Goal: Task Accomplishment & Management: Use online tool/utility

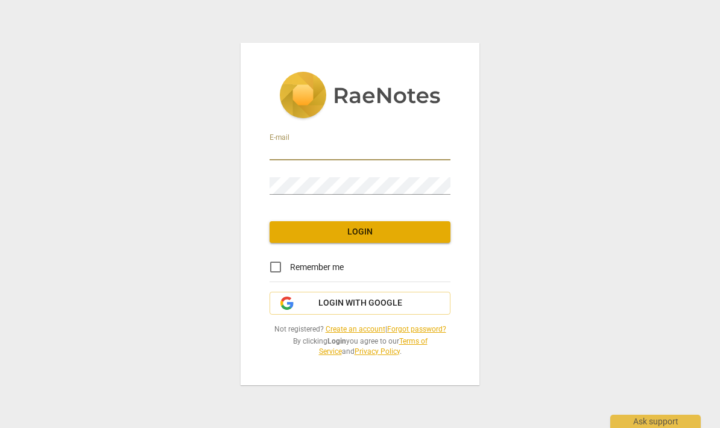
type input "Marietta"
click at [276, 274] on input "Remember me" at bounding box center [275, 267] width 29 height 29
checkbox input "true"
click at [364, 230] on span "Login" at bounding box center [360, 232] width 162 height 12
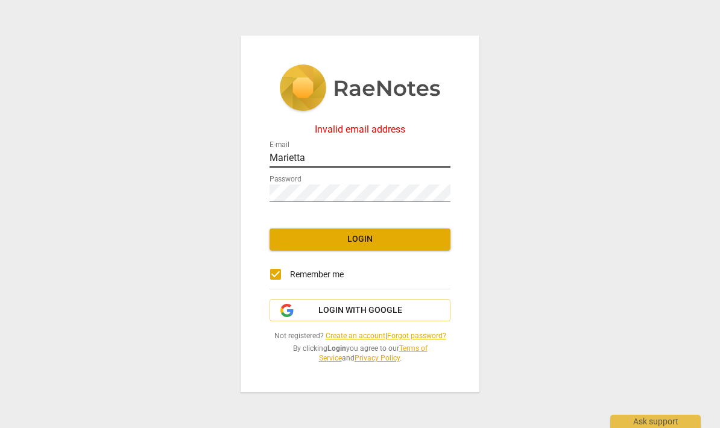
click at [327, 161] on input "Marietta" at bounding box center [360, 158] width 181 height 17
type input "[EMAIL_ADDRESS][DOMAIN_NAME]"
click at [369, 238] on span "Login" at bounding box center [360, 240] width 162 height 12
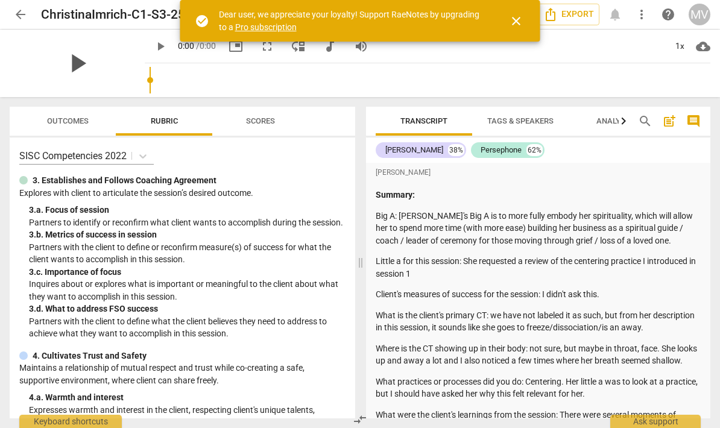
click at [87, 55] on span "play_arrow" at bounding box center [77, 63] width 31 height 31
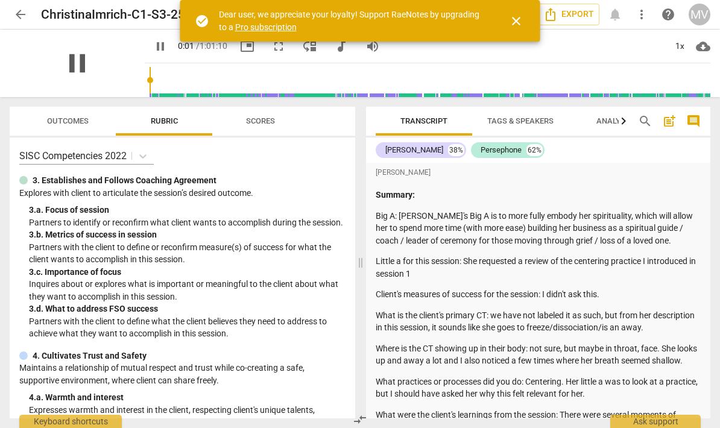
scroll to position [495, 0]
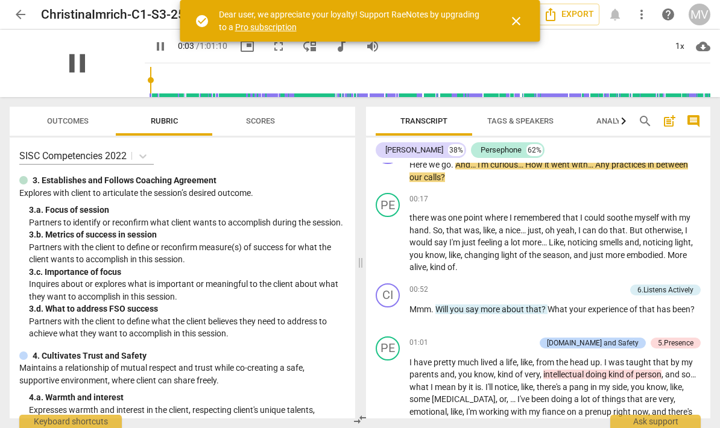
click at [73, 66] on span "pause" at bounding box center [77, 63] width 31 height 31
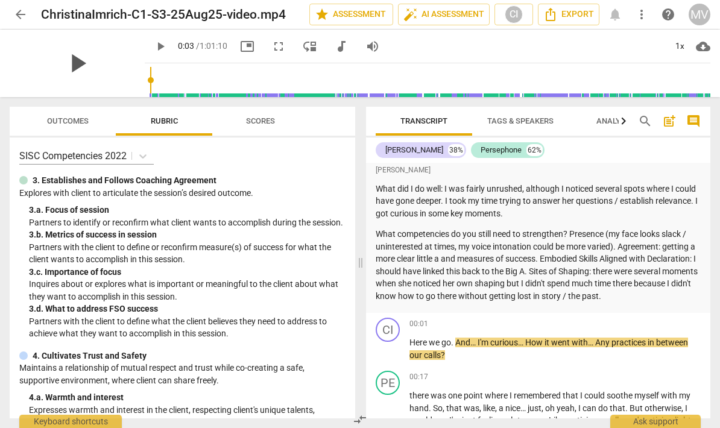
scroll to position [319, 0]
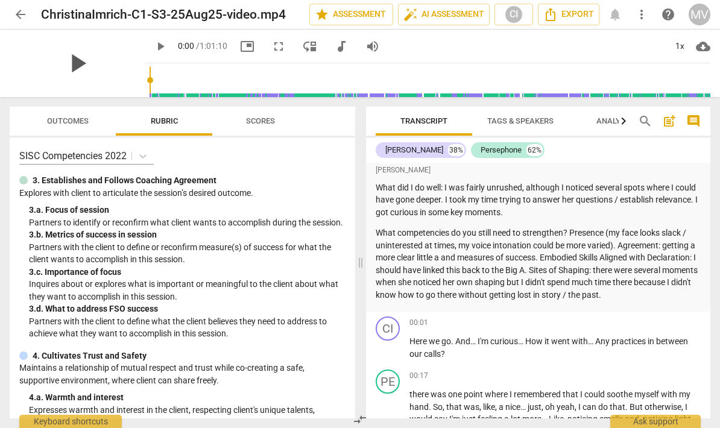
type input "0"
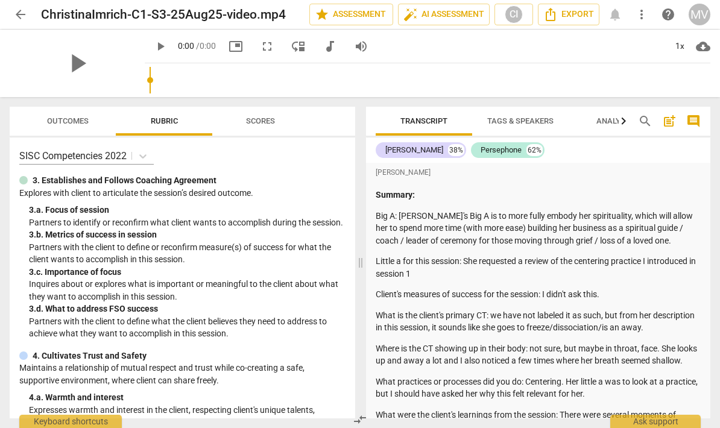
click at [16, 13] on span "arrow_back" at bounding box center [20, 14] width 14 height 14
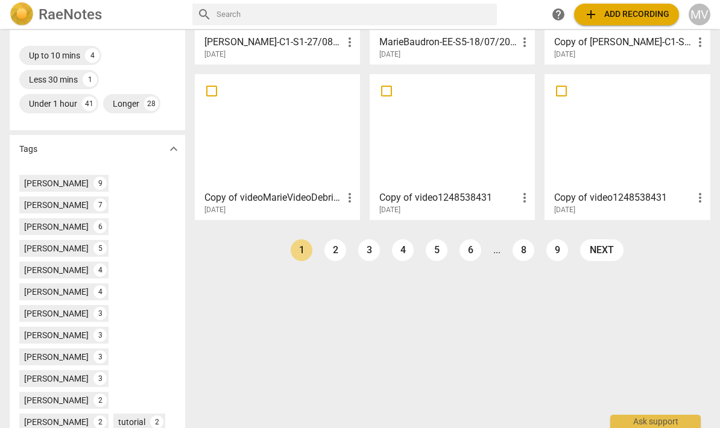
scroll to position [326, 0]
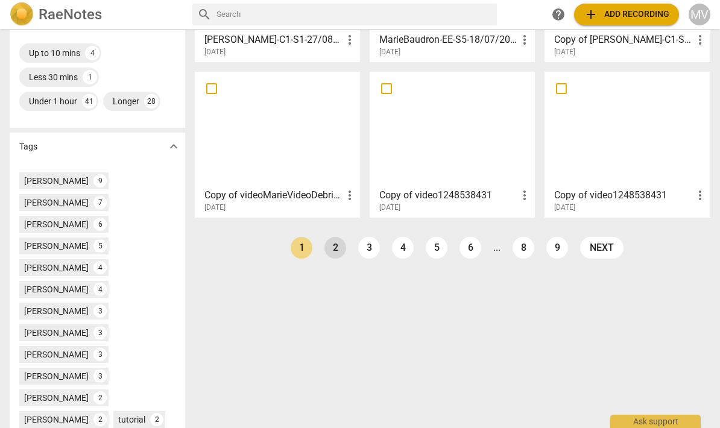
click at [337, 248] on link "2" at bounding box center [336, 248] width 22 height 22
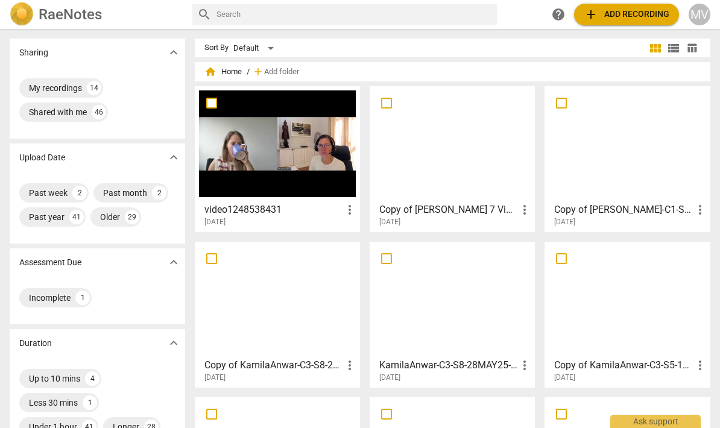
click at [493, 153] on div at bounding box center [452, 144] width 157 height 107
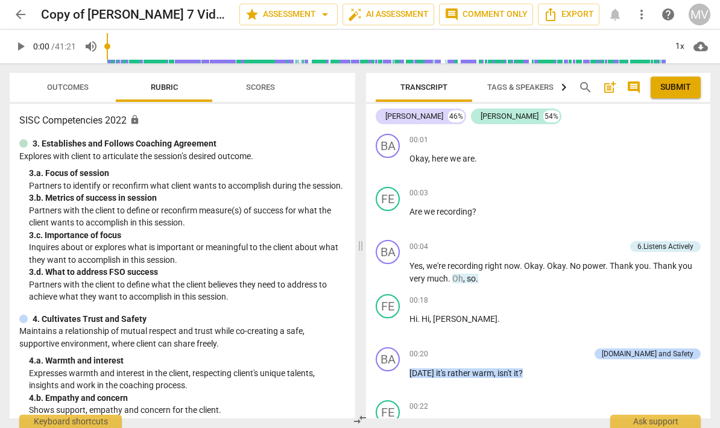
click at [272, 95] on span "Scores" at bounding box center [261, 88] width 58 height 16
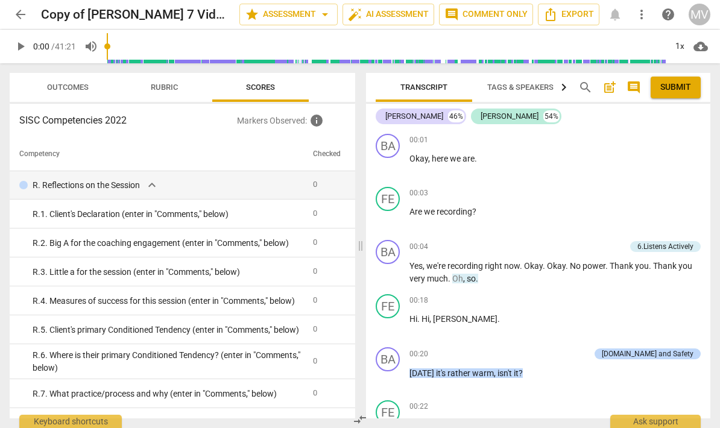
scroll to position [2338, 0]
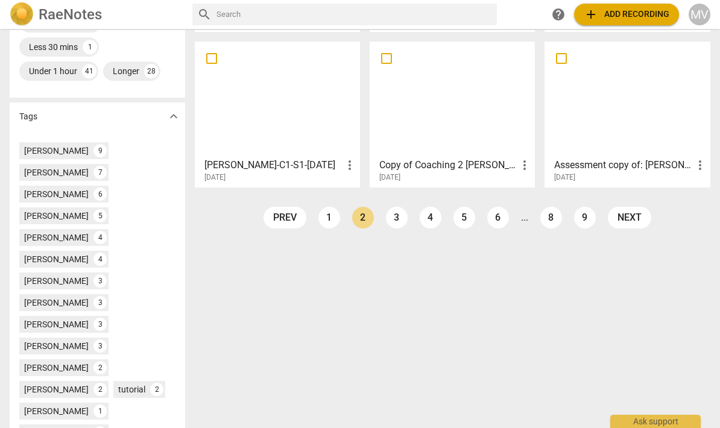
scroll to position [329, 0]
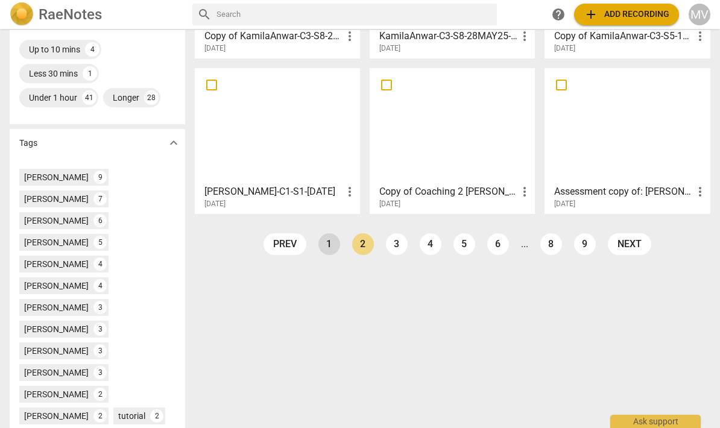
click at [326, 248] on link "1" at bounding box center [330, 245] width 22 height 22
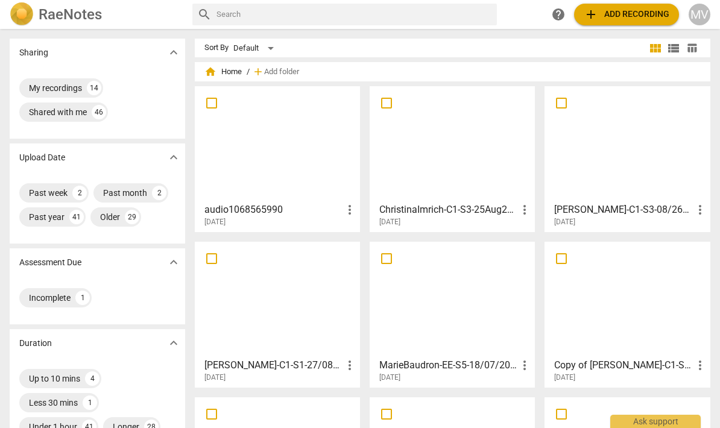
click at [297, 157] on div at bounding box center [277, 144] width 157 height 107
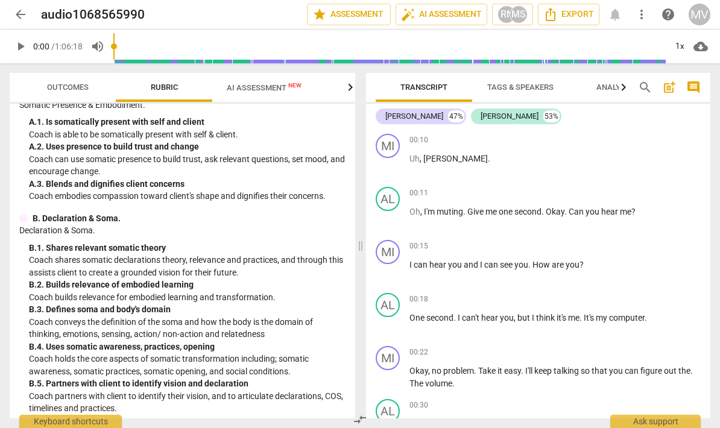
scroll to position [1176, 0]
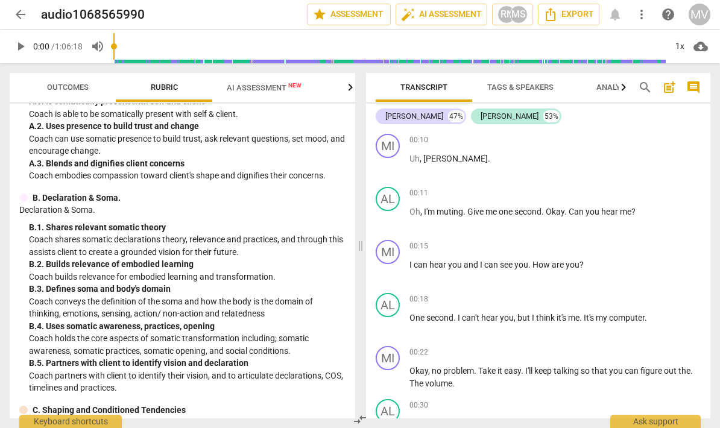
click at [81, 90] on span "Outcomes" at bounding box center [68, 87] width 42 height 9
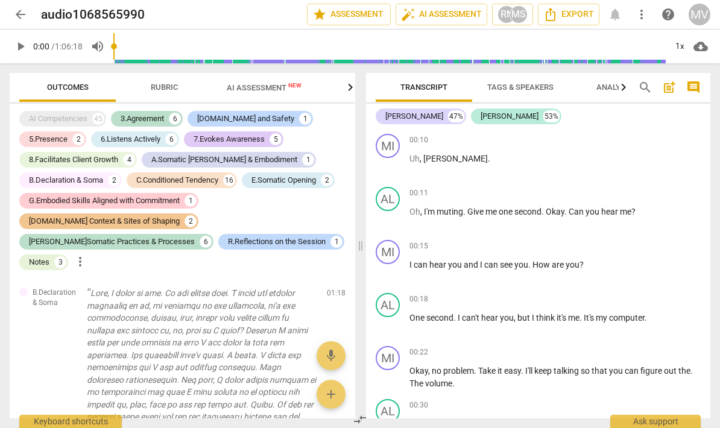
scroll to position [0, 0]
click at [167, 84] on span "Rubric" at bounding box center [164, 87] width 27 height 9
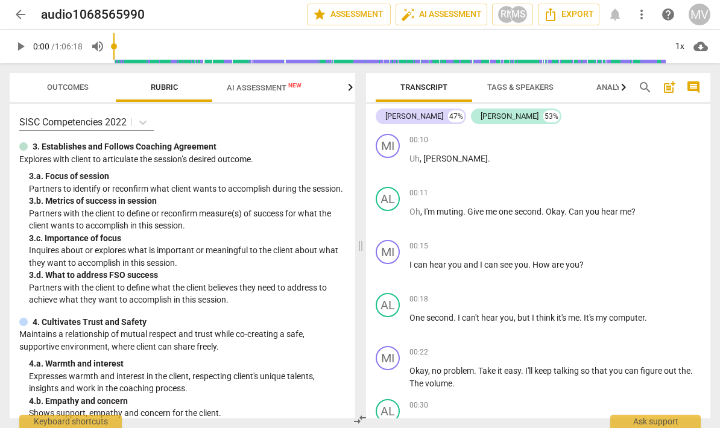
click at [74, 84] on span "Outcomes" at bounding box center [68, 87] width 42 height 9
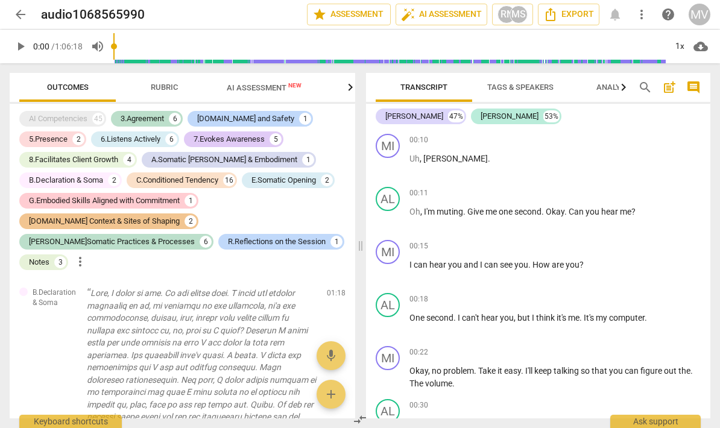
click at [164, 91] on span "Rubric" at bounding box center [164, 87] width 27 height 9
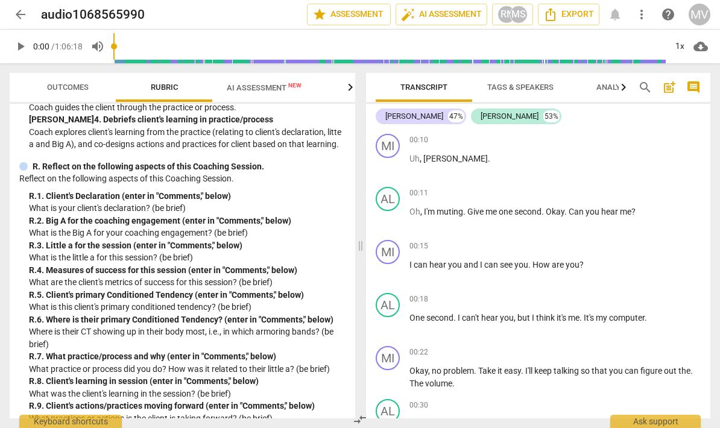
scroll to position [2972, 0]
